Goal: Task Accomplishment & Management: Manage account settings

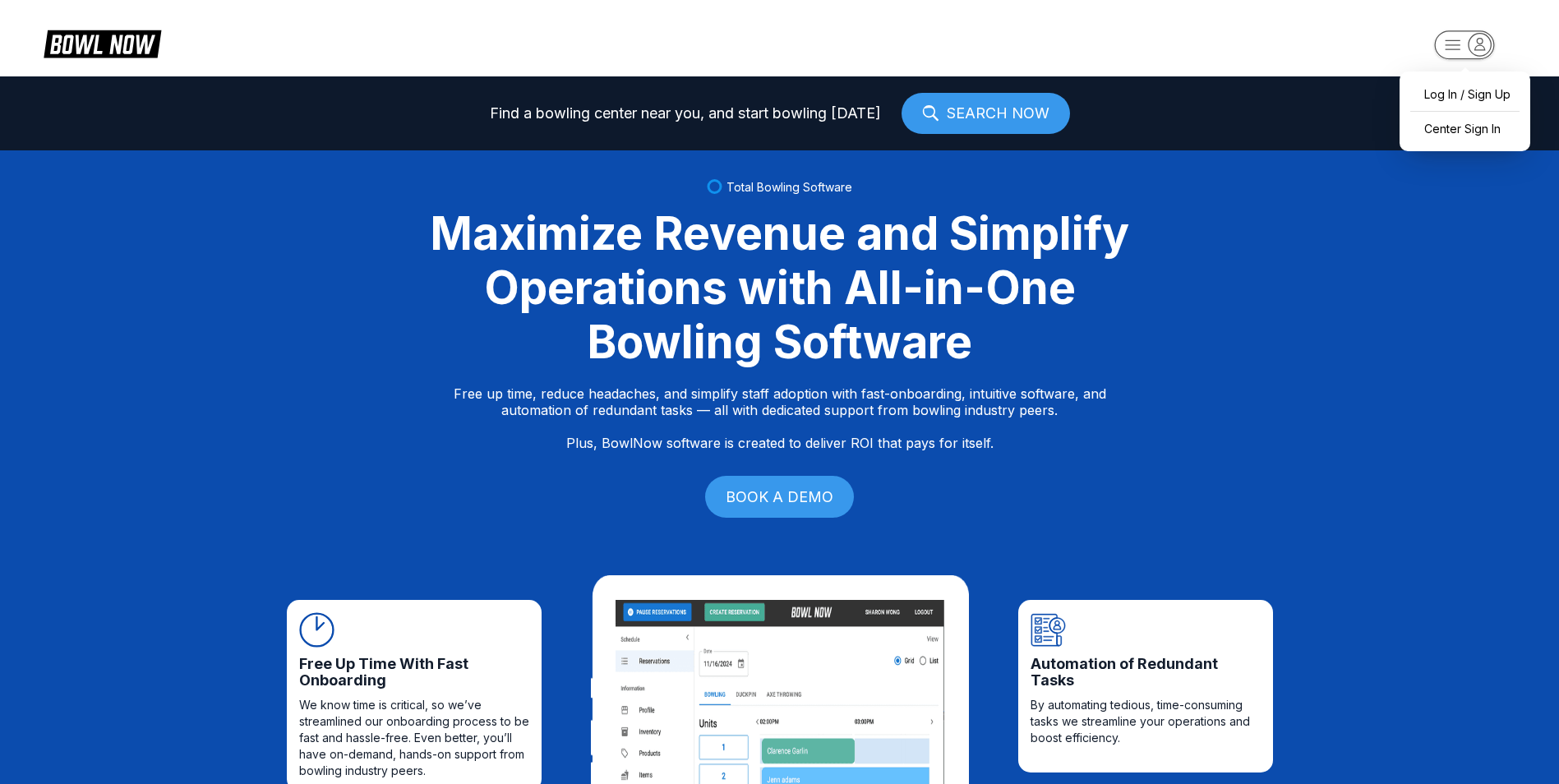
click at [1454, 47] on rect "button" at bounding box center [1463, 45] width 60 height 28
click at [1479, 132] on div "Center Sign In" at bounding box center [1464, 128] width 114 height 28
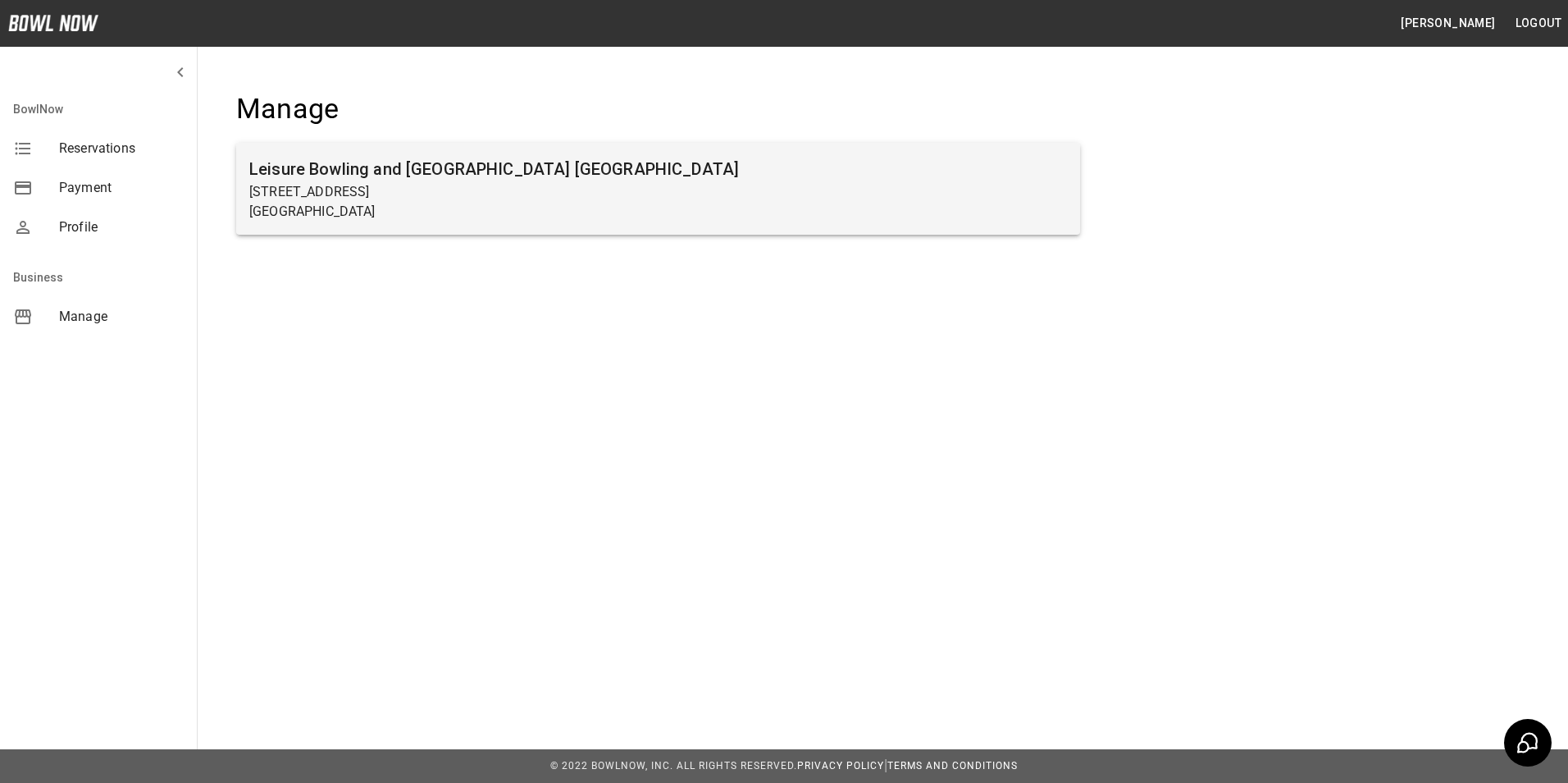
click at [365, 187] on p "3440 Columbia Ave" at bounding box center [658, 191] width 818 height 20
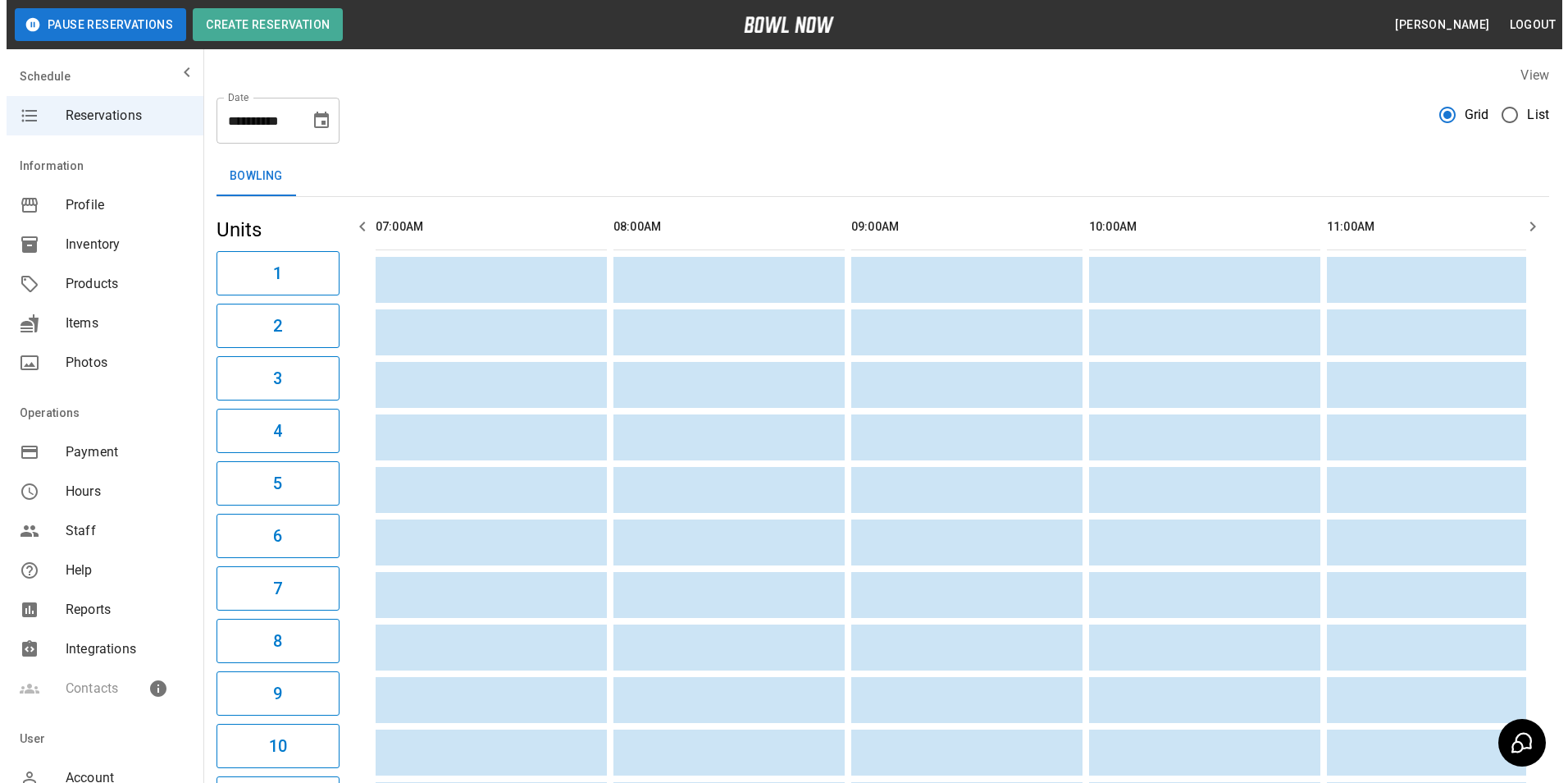
scroll to position [0, 2378]
